Goal: Navigation & Orientation: Find specific page/section

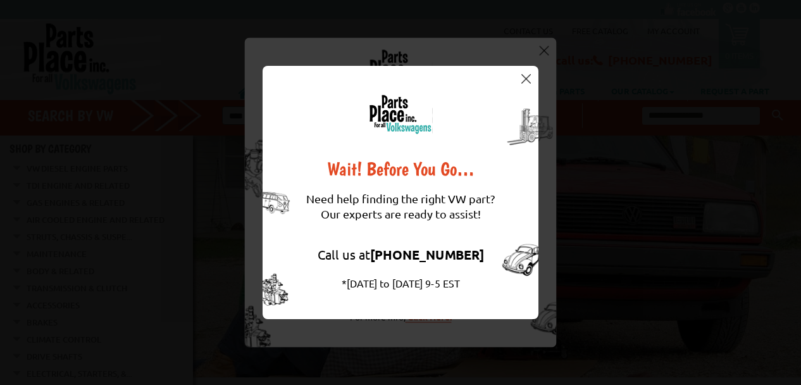
click at [528, 81] on img at bounding box center [525, 78] width 9 height 9
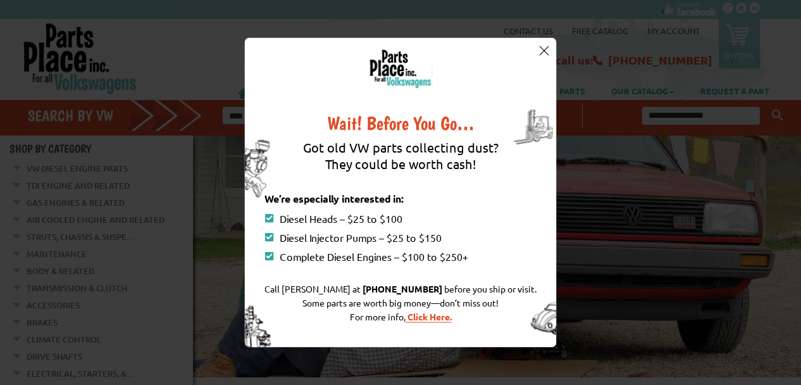
click at [543, 52] on img at bounding box center [543, 50] width 9 height 9
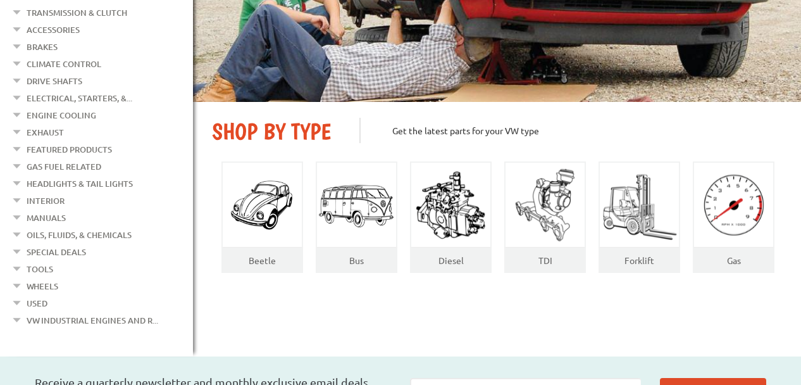
scroll to position [284, 0]
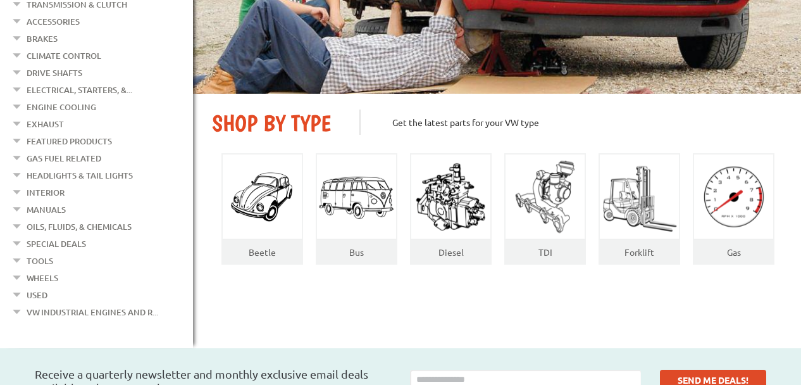
click at [17, 303] on em at bounding box center [17, 309] width 12 height 13
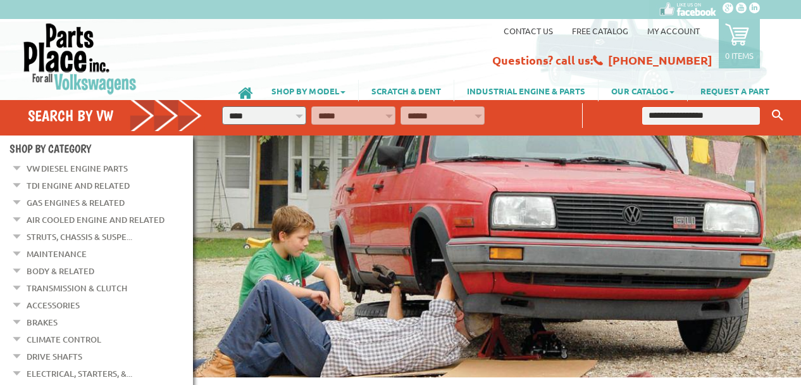
click at [232, 15] on div "VW Diesel Engine Parts Diesel Cylinder Heads and Parts Diesel Timing Belts, Ten…" at bounding box center [400, 11] width 721 height 22
click at [253, 35] on link at bounding box center [142, 58] width 240 height 73
